Goal: Task Accomplishment & Management: Use online tool/utility

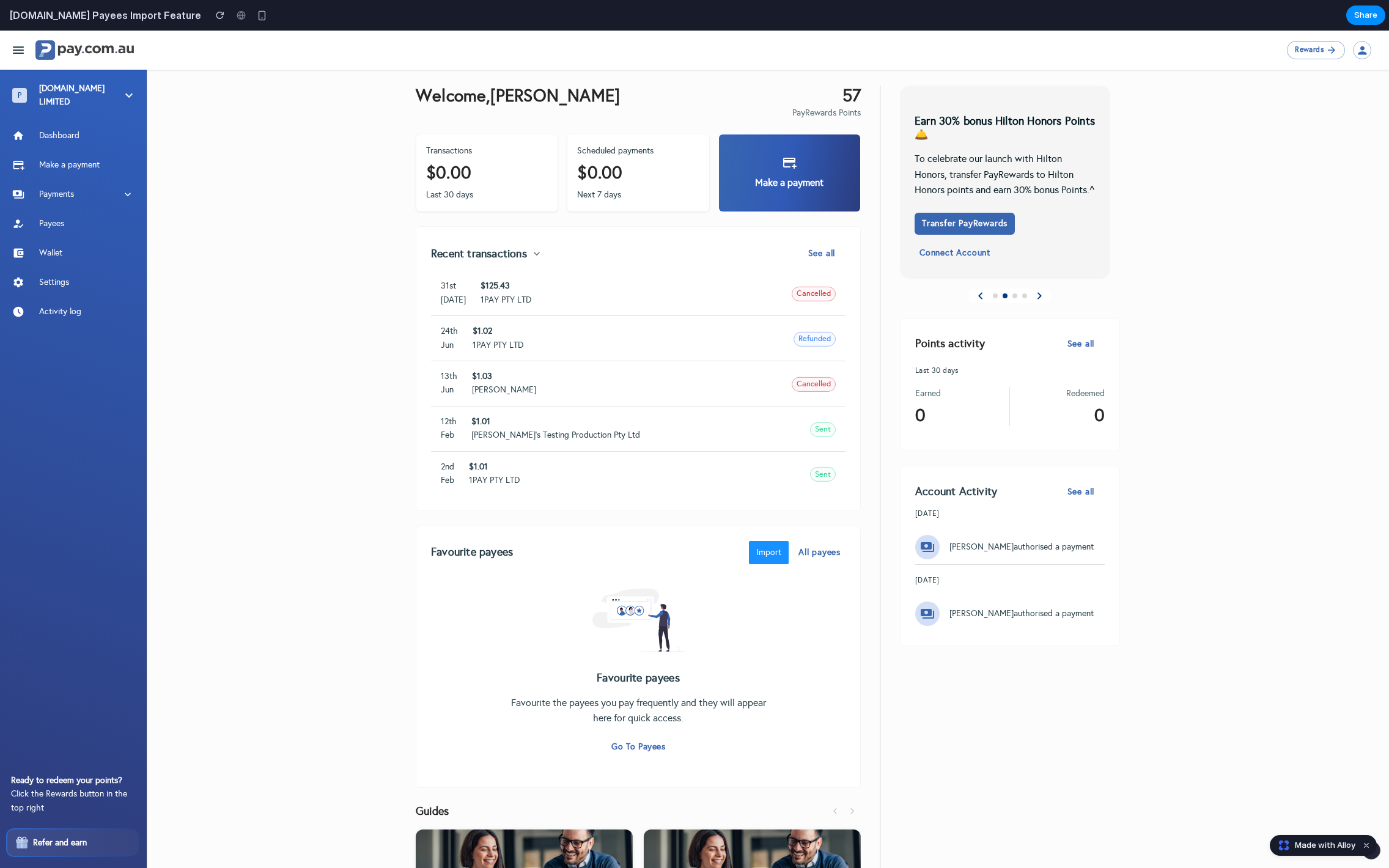
click at [761, 555] on button "Import" at bounding box center [769, 552] width 40 height 23
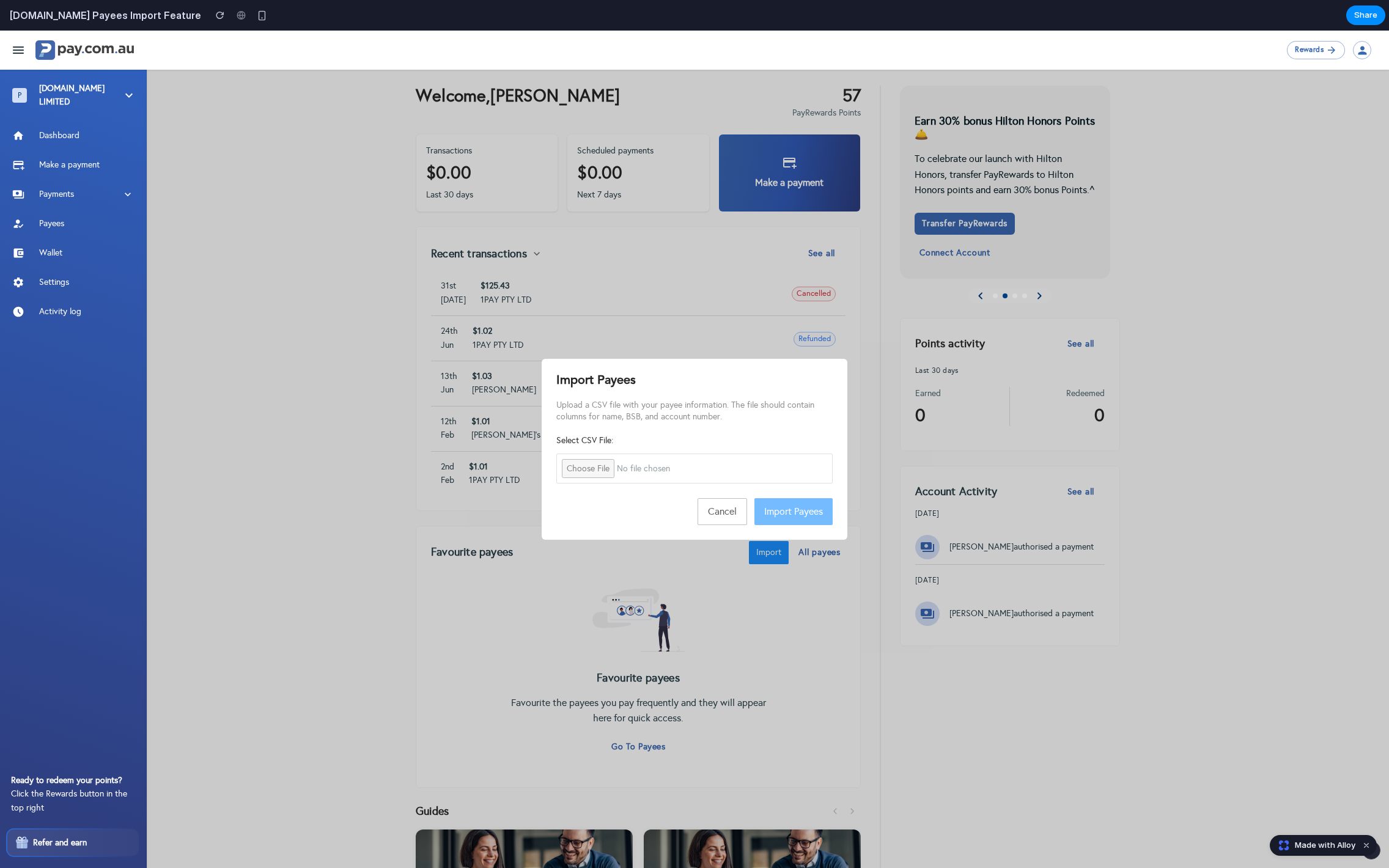
click at [586, 472] on input "file" at bounding box center [694, 468] width 276 height 31
click at [575, 464] on input "file" at bounding box center [694, 468] width 276 height 31
click at [739, 517] on button "Cancel" at bounding box center [722, 511] width 50 height 27
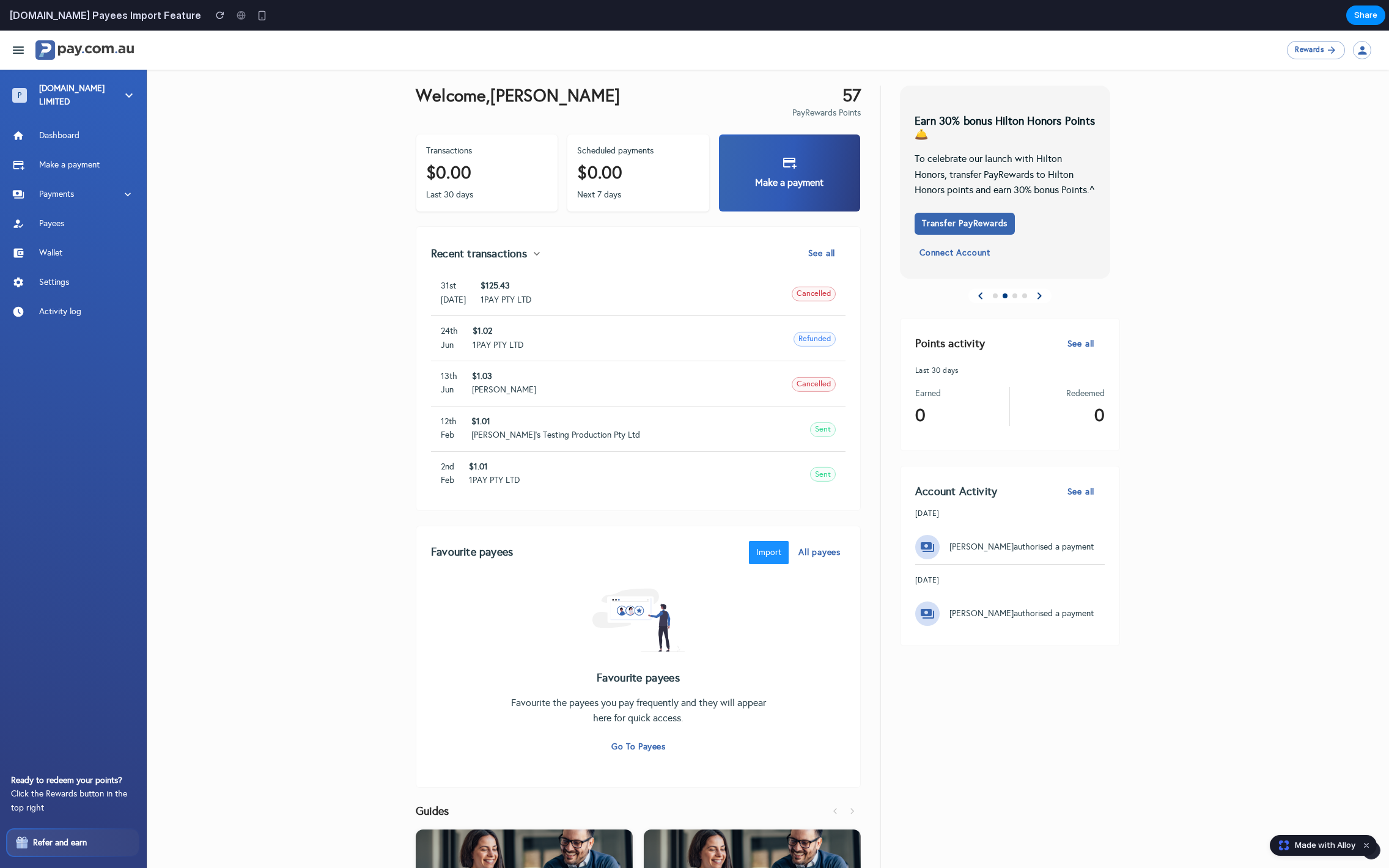
click at [644, 744] on button "Go to payees" at bounding box center [638, 747] width 63 height 23
click at [771, 557] on button "Import" at bounding box center [769, 552] width 40 height 23
